Goal: Task Accomplishment & Management: Use online tool/utility

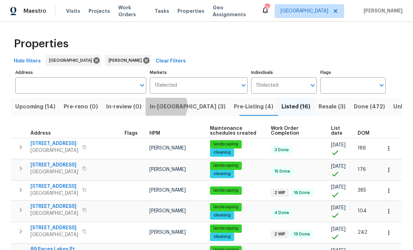
click at [167, 107] on span "In-reno (3)" at bounding box center [188, 107] width 76 height 10
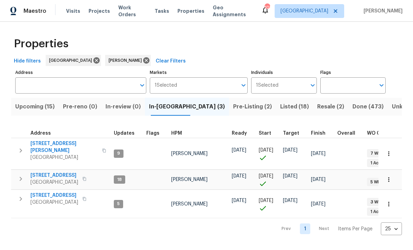
click at [55, 142] on span "[STREET_ADDRESS][PERSON_NAME]" at bounding box center [63, 147] width 67 height 14
click at [47, 172] on span "210 Woodbridge Dr" at bounding box center [54, 175] width 48 height 7
click at [49, 192] on span "132 Highland Dr" at bounding box center [54, 195] width 48 height 7
click at [33, 105] on span "Upcoming (15)" at bounding box center [34, 107] width 39 height 10
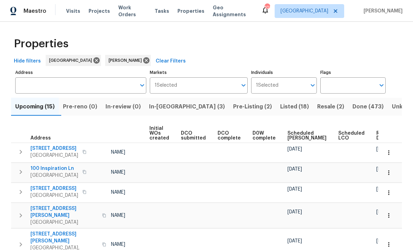
scroll to position [0, 49]
click at [376, 133] on span "Ready Date" at bounding box center [383, 136] width 15 height 10
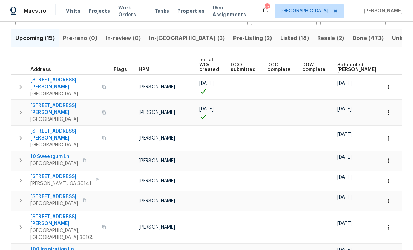
scroll to position [69, 0]
click at [389, 134] on icon "button" at bounding box center [388, 137] width 7 height 7
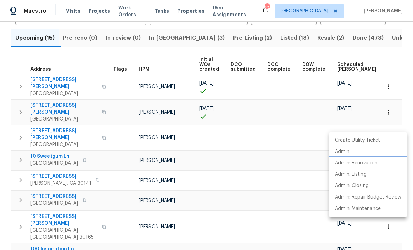
click at [373, 165] on p "Admin: Renovation" at bounding box center [356, 163] width 43 height 7
click at [399, 56] on div at bounding box center [206, 125] width 413 height 250
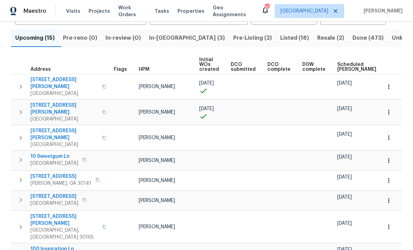
click at [388, 134] on icon "button" at bounding box center [388, 137] width 7 height 7
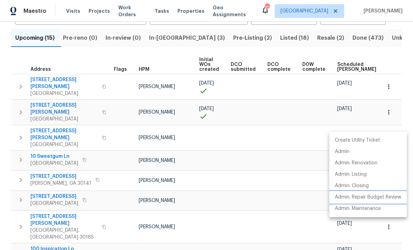
click at [390, 201] on p "Admin: Repair Budget Review" at bounding box center [368, 197] width 66 height 7
click at [402, 59] on div at bounding box center [206, 125] width 413 height 250
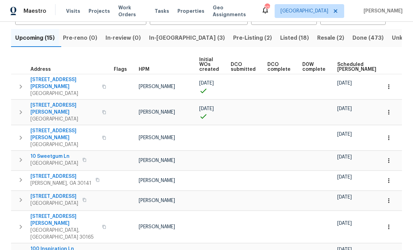
scroll to position [0, 0]
click at [34, 78] on span "61 Jeanette St" at bounding box center [63, 83] width 67 height 14
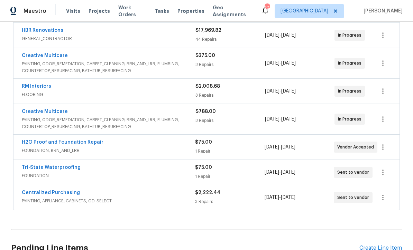
scroll to position [208, 0]
click at [52, 141] on link "H2O Proof and Foundation Repair" at bounding box center [63, 142] width 82 height 5
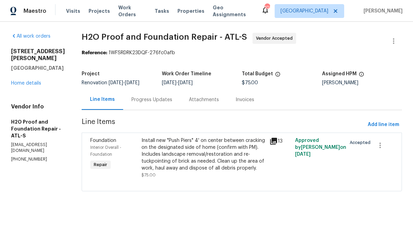
click at [136, 99] on div "Progress Updates" at bounding box center [151, 99] width 41 height 7
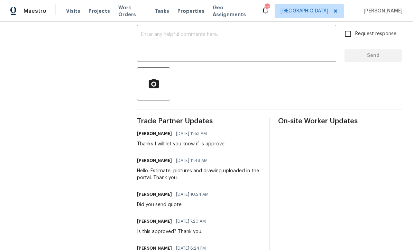
scroll to position [113, 0]
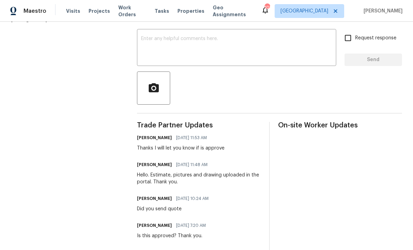
click at [148, 41] on textarea at bounding box center [236, 48] width 191 height 24
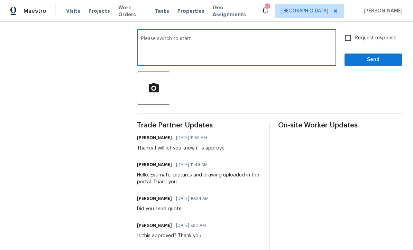
type textarea "Please switch to start"
click at [346, 40] on input "Request response" at bounding box center [347, 38] width 15 height 15
checkbox input "true"
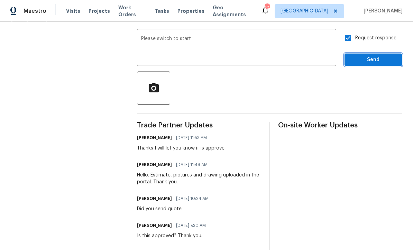
click at [367, 64] on span "Send" at bounding box center [373, 60] width 46 height 9
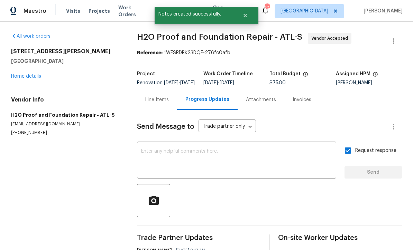
click at [26, 77] on link "Home details" at bounding box center [26, 76] width 30 height 5
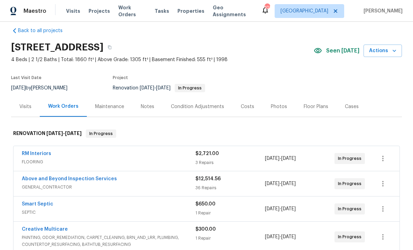
scroll to position [8, 0]
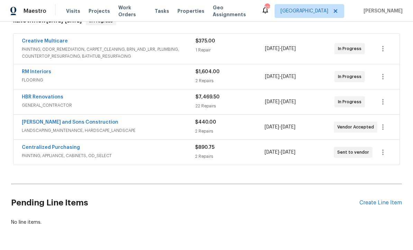
scroll to position [121, 0]
click at [51, 121] on link "Reyes and Sons Construction" at bounding box center [70, 122] width 96 height 5
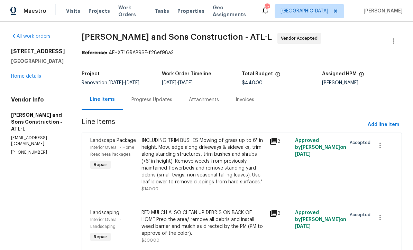
click at [131, 99] on div "Progress Updates" at bounding box center [151, 99] width 41 height 7
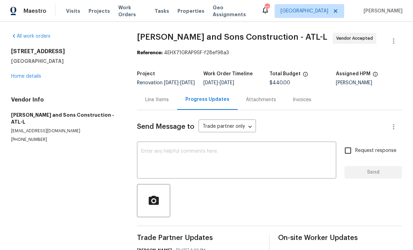
click at [142, 157] on textarea at bounding box center [236, 161] width 191 height 24
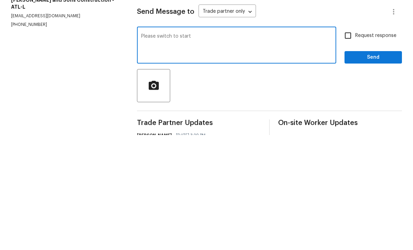
type textarea "Please switch to start"
click at [347, 143] on input "Request response" at bounding box center [347, 150] width 15 height 15
checkbox input "true"
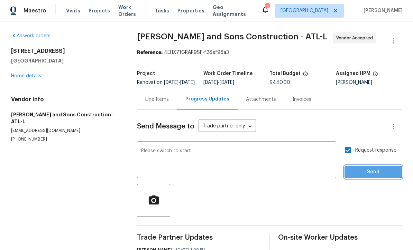
click at [367, 168] on span "Send" at bounding box center [373, 172] width 46 height 9
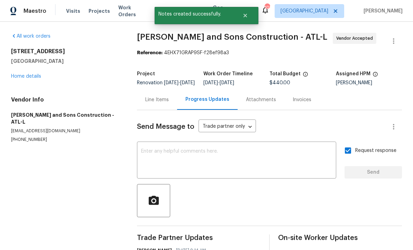
scroll to position [0, 0]
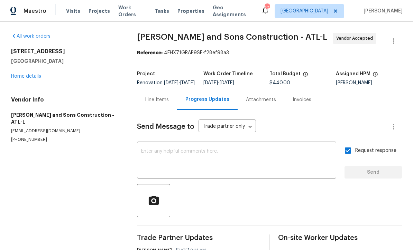
click at [27, 74] on link "Home details" at bounding box center [26, 76] width 30 height 5
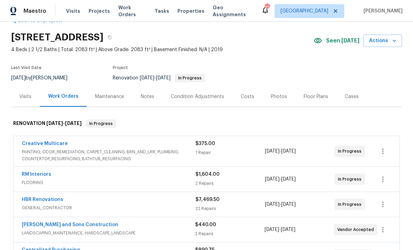
scroll to position [15, 0]
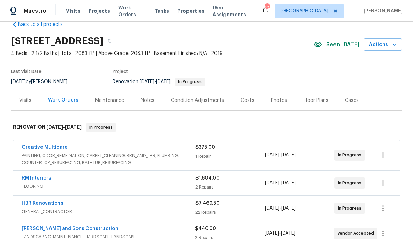
click at [243, 97] on div "Costs" at bounding box center [247, 100] width 13 height 7
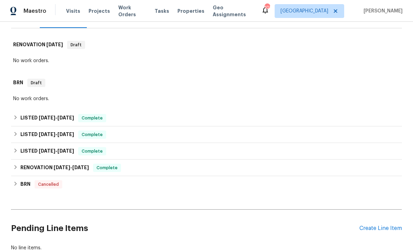
scroll to position [99, 0]
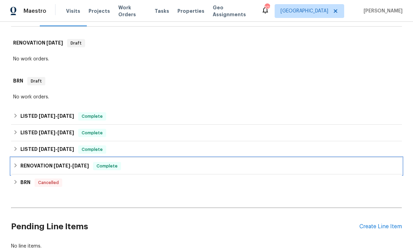
click at [49, 165] on h6 "RENOVATION [DATE] - [DATE]" at bounding box center [54, 166] width 68 height 8
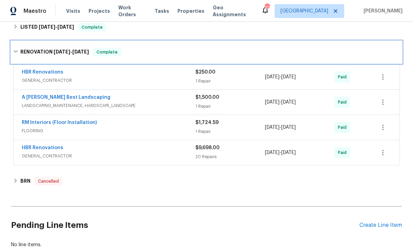
scroll to position [221, 0]
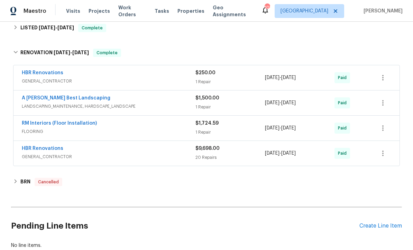
click at [41, 148] on link "HBR Renovations" at bounding box center [42, 148] width 41 height 5
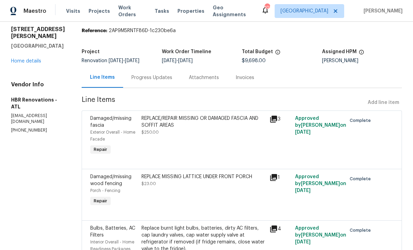
scroll to position [24, 0]
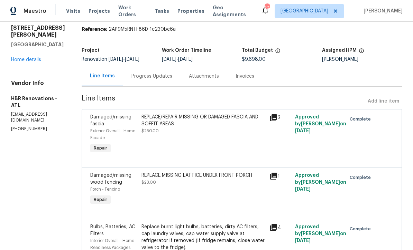
click at [274, 119] on icon at bounding box center [273, 118] width 8 height 8
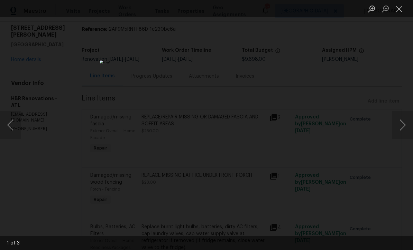
click at [403, 124] on button "Next image" at bounding box center [402, 125] width 21 height 28
click at [409, 125] on button "Next image" at bounding box center [402, 125] width 21 height 28
click at [406, 125] on button "Next image" at bounding box center [402, 125] width 21 height 28
click at [408, 120] on button "Next image" at bounding box center [402, 125] width 21 height 28
click at [401, 7] on button "Close lightbox" at bounding box center [399, 9] width 14 height 12
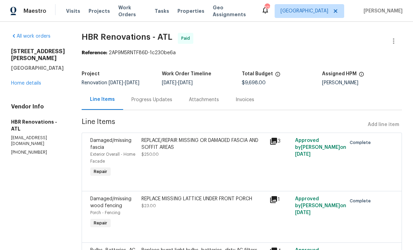
scroll to position [0, 0]
click at [22, 82] on link "Home details" at bounding box center [26, 83] width 30 height 5
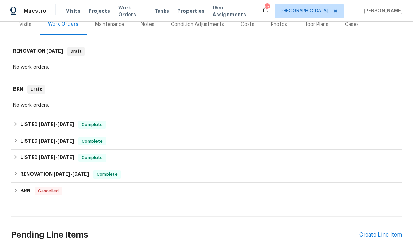
scroll to position [92, 0]
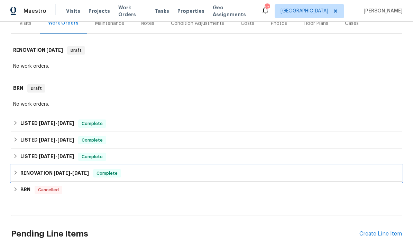
click at [29, 168] on div "RENOVATION 10/1/21 - 11/15/21 Complete" at bounding box center [206, 173] width 391 height 17
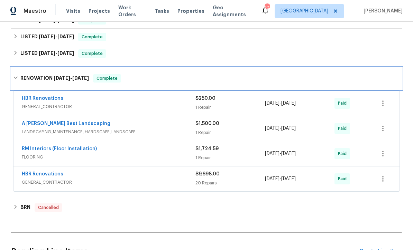
scroll to position [206, 0]
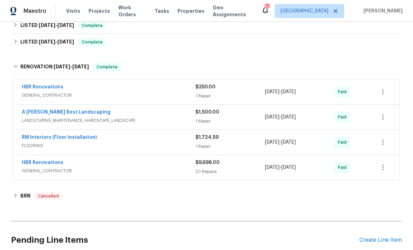
click at [53, 111] on link "A Lopez Best Landscaping" at bounding box center [66, 112] width 88 height 5
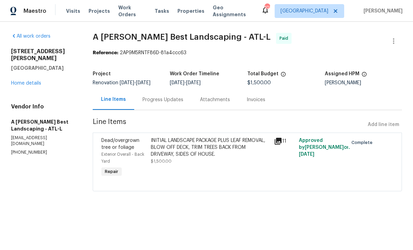
click at [280, 138] on icon at bounding box center [277, 141] width 7 height 7
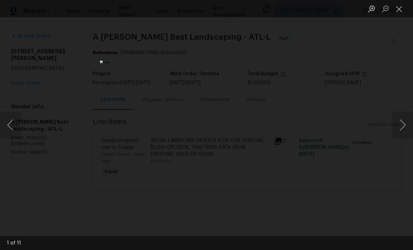
click at [405, 124] on button "Next image" at bounding box center [402, 125] width 21 height 28
click at [404, 121] on button "Next image" at bounding box center [402, 125] width 21 height 28
click at [409, 121] on button "Next image" at bounding box center [402, 125] width 21 height 28
click at [404, 122] on button "Next image" at bounding box center [402, 125] width 21 height 28
click at [406, 119] on button "Next image" at bounding box center [402, 125] width 21 height 28
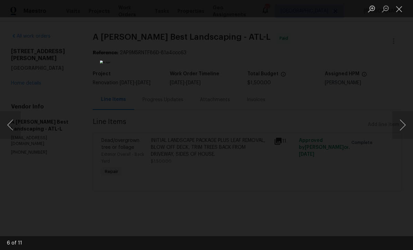
click at [406, 124] on button "Next image" at bounding box center [402, 125] width 21 height 28
click at [407, 123] on button "Next image" at bounding box center [402, 125] width 21 height 28
click at [400, 8] on button "Close lightbox" at bounding box center [399, 9] width 14 height 12
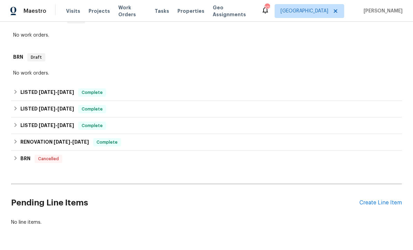
scroll to position [122, 0]
click at [393, 206] on div "Create Line Item" at bounding box center [380, 203] width 43 height 7
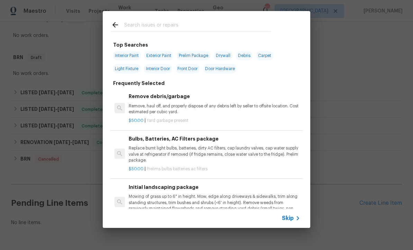
click at [291, 221] on span "Skip" at bounding box center [288, 218] width 12 height 7
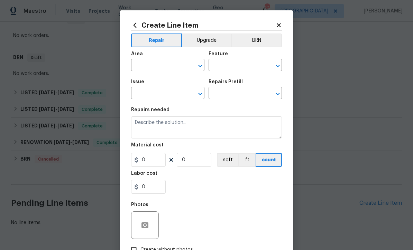
click at [141, 68] on input "text" at bounding box center [158, 65] width 54 height 11
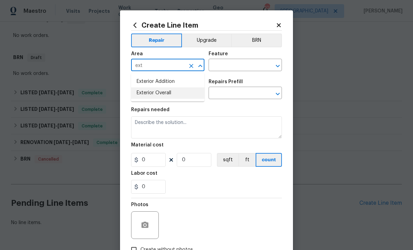
click at [146, 91] on li "Exterior Overall" at bounding box center [167, 92] width 73 height 11
type input "Exterior Overall"
click at [216, 64] on input "text" at bounding box center [235, 65] width 54 height 11
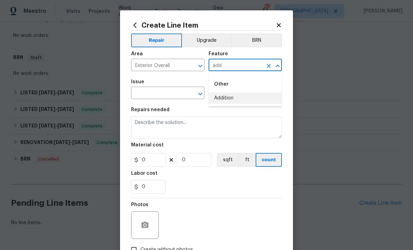
click at [222, 96] on li "Addition" at bounding box center [244, 98] width 73 height 11
type input "Addition"
click at [148, 95] on input "text" at bounding box center [158, 93] width 54 height 11
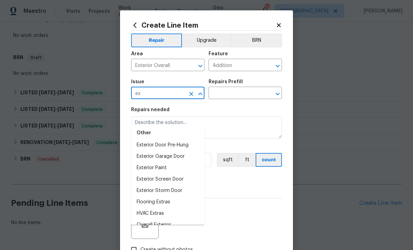
scroll to position [46, 0]
click at [146, 220] on li "Overall Exterior" at bounding box center [167, 225] width 73 height 11
type input "Overall Exterior"
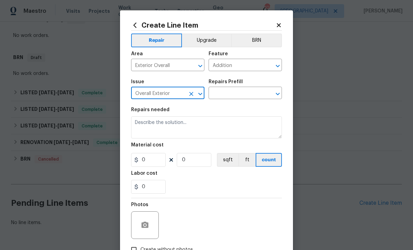
click at [225, 95] on input "text" at bounding box center [235, 93] width 54 height 11
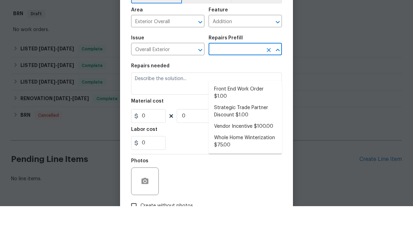
click at [229, 146] on li "Strategic Trade Partner Discount $1.00" at bounding box center [244, 155] width 73 height 19
type input "Strategic Trade Partner Discount $1.00"
type textarea "Calculate and apply 5% STPP discount to the total of the work order as a negati…"
type input "1"
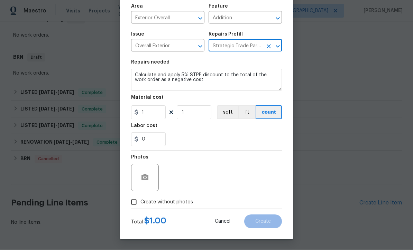
scroll to position [49, 0]
click at [132, 202] on input "Create without photos" at bounding box center [133, 202] width 13 height 13
checkbox input "true"
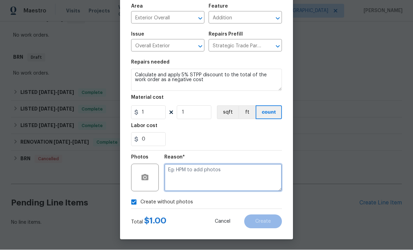
click at [170, 173] on textarea at bounding box center [223, 178] width 118 height 28
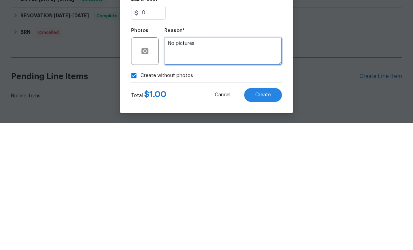
type textarea "No pictures"
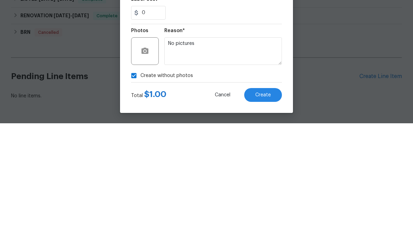
click at [262, 219] on span "Create" at bounding box center [263, 221] width 16 height 5
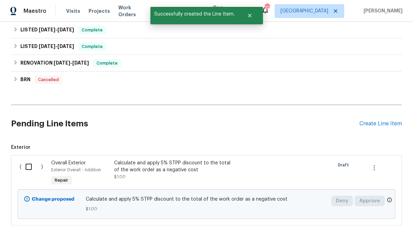
scroll to position [202, 0]
click at [28, 160] on input "checkbox" at bounding box center [31, 167] width 20 height 15
checkbox input "true"
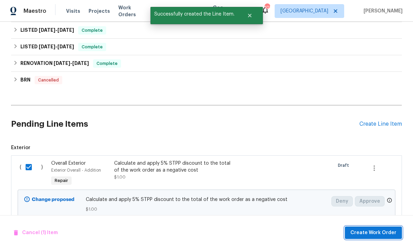
click at [372, 228] on button "Create Work Order" at bounding box center [373, 233] width 57 height 13
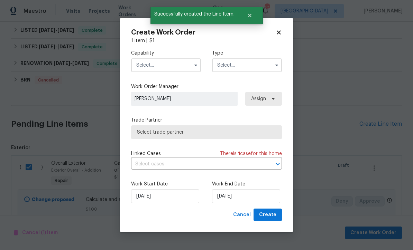
click at [146, 64] on input "text" at bounding box center [166, 65] width 70 height 14
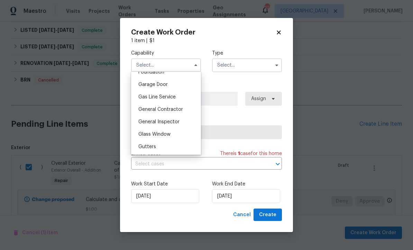
scroll to position [300, 0]
click at [152, 106] on div "General Contractor" at bounding box center [166, 110] width 66 height 12
type input "General Contractor"
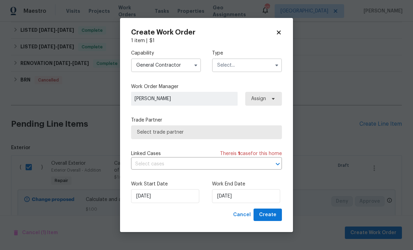
click at [224, 62] on input "text" at bounding box center [247, 65] width 70 height 14
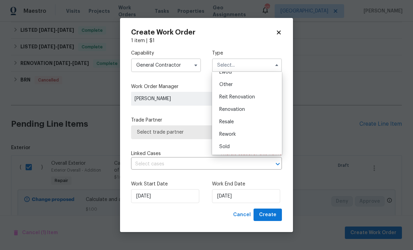
scroll to position [82, 0]
click at [228, 106] on div "Renovation" at bounding box center [247, 109] width 66 height 12
type input "Renovation"
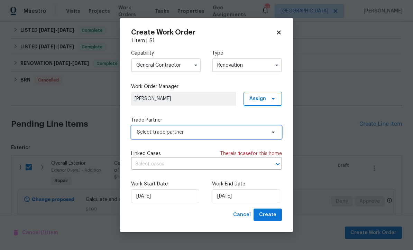
click at [145, 130] on span "Select trade partner" at bounding box center [201, 132] width 129 height 7
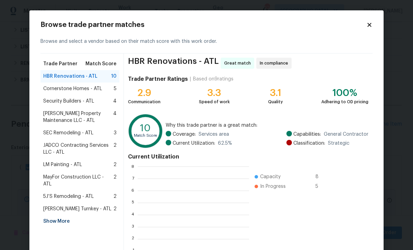
scroll to position [97, 111]
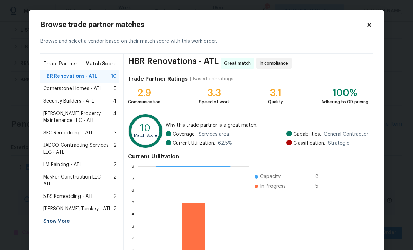
click at [55, 215] on div "Show More" at bounding box center [79, 221] width 79 height 12
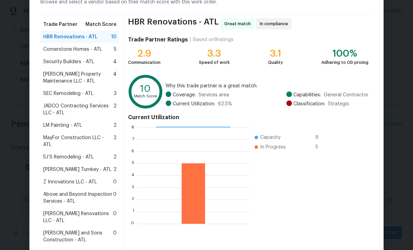
scroll to position [39, 0]
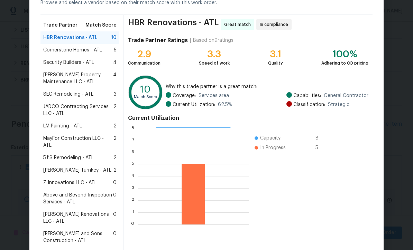
click at [65, 192] on span "Above and Beyond Inspection Services - ATL" at bounding box center [78, 199] width 70 height 14
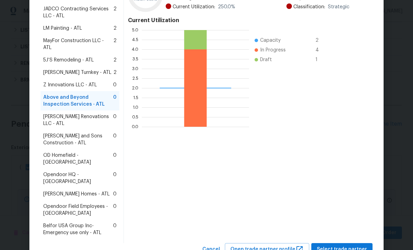
scroll to position [136, 0]
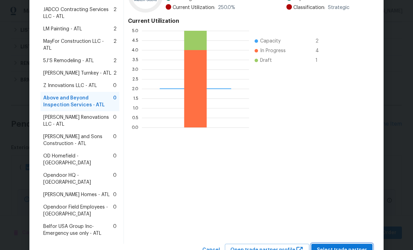
click at [337, 246] on span "Select trade partner" at bounding box center [342, 250] width 50 height 9
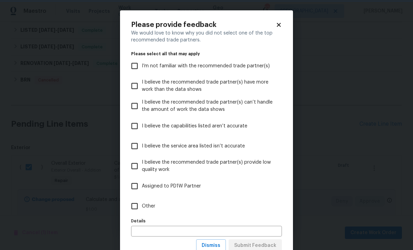
scroll to position [0, 0]
click at [135, 207] on input "Other" at bounding box center [134, 206] width 15 height 15
checkbox input "true"
click at [248, 244] on span "Submit Feedback" at bounding box center [255, 246] width 42 height 9
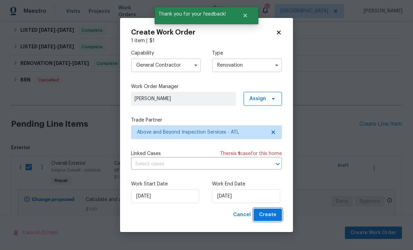
click at [270, 214] on span "Create" at bounding box center [267, 215] width 17 height 9
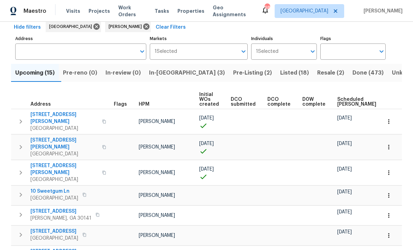
click at [390, 169] on icon "button" at bounding box center [388, 172] width 7 height 7
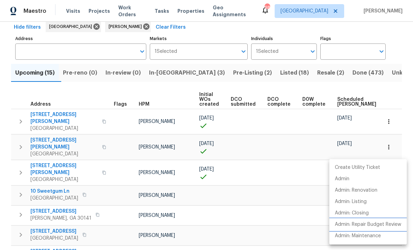
click at [386, 226] on p "Admin: Repair Budget Review" at bounding box center [368, 224] width 66 height 7
click at [393, 90] on div at bounding box center [206, 125] width 413 height 250
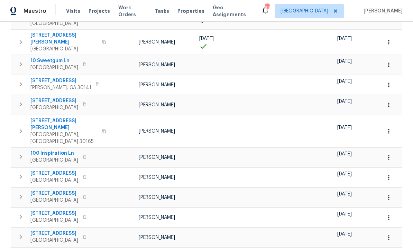
scroll to position [176, 0]
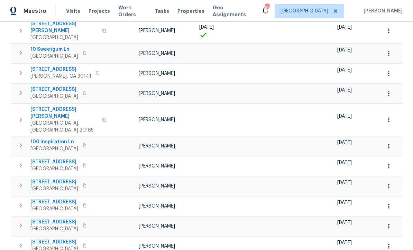
click at [390, 163] on icon "button" at bounding box center [388, 166] width 7 height 7
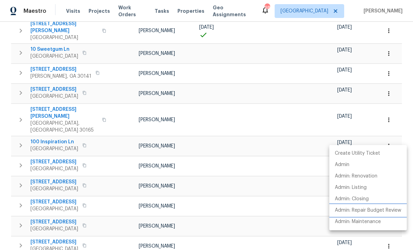
click at [388, 213] on p "Admin: Repair Budget Review" at bounding box center [368, 210] width 66 height 7
click at [84, 127] on div at bounding box center [206, 125] width 413 height 250
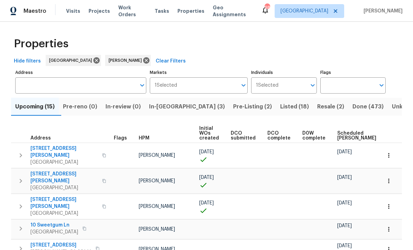
scroll to position [0, 0]
click at [169, 106] on span "In-reno (3)" at bounding box center [187, 107] width 76 height 10
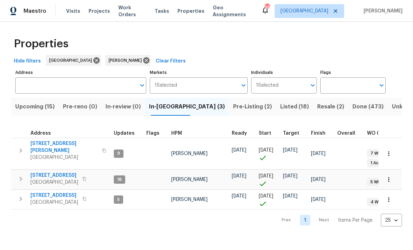
click at [50, 172] on span "[STREET_ADDRESS]" at bounding box center [54, 175] width 48 height 7
click at [32, 103] on span "Upcoming (15)" at bounding box center [34, 107] width 39 height 10
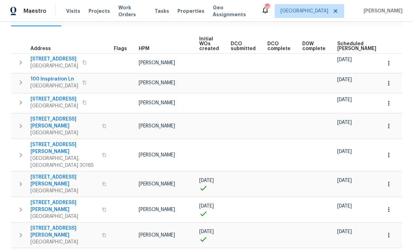
scroll to position [90, 0]
click at [390, 151] on icon "button" at bounding box center [388, 154] width 7 height 7
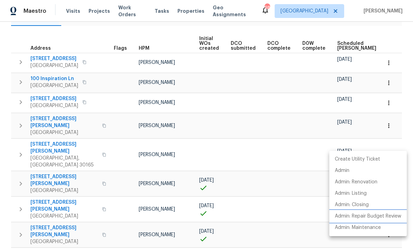
click at [382, 213] on p "Admin: Repair Budget Review" at bounding box center [368, 216] width 66 height 7
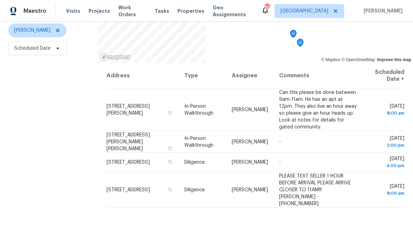
scroll to position [82, 0]
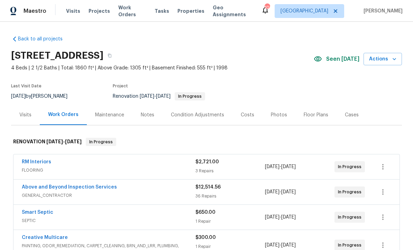
click at [65, 188] on link "Above and Beyond Inspection Services" at bounding box center [69, 187] width 95 height 5
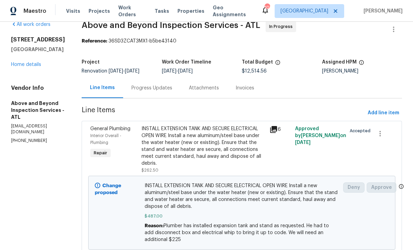
scroll to position [11, 0]
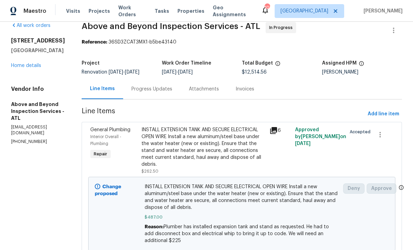
click at [168, 92] on div "Progress Updates" at bounding box center [151, 89] width 41 height 7
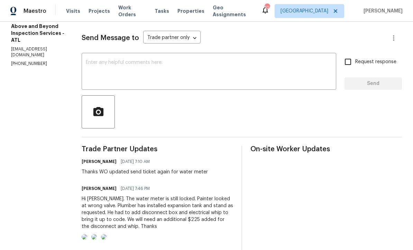
scroll to position [79, 0]
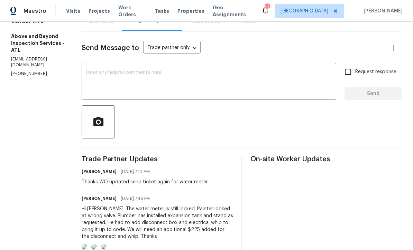
click at [116, 77] on textarea at bounding box center [209, 82] width 246 height 24
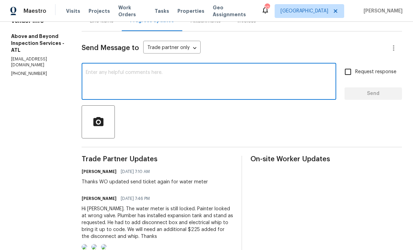
paste textarea "The fee has been paid, and the water service is scheduled to be reconnected [DA…"
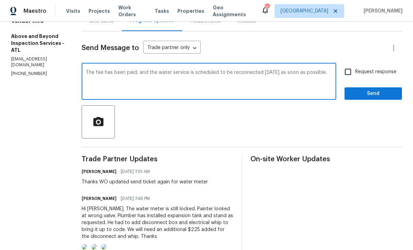
type textarea "The fee has been paid, and the water service is scheduled to be reconnected [DA…"
click at [350, 78] on input "Request response" at bounding box center [347, 72] width 15 height 15
checkbox input "true"
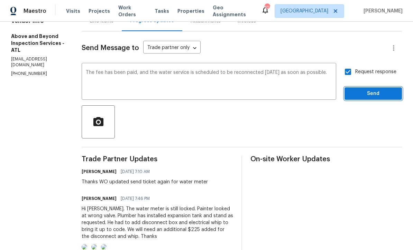
click at [374, 98] on span "Send" at bounding box center [373, 94] width 46 height 9
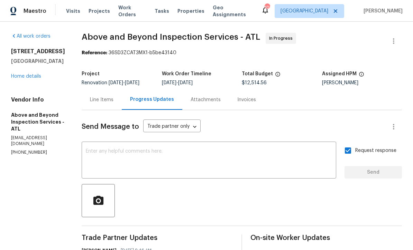
scroll to position [0, 0]
